Goal: Navigation & Orientation: Find specific page/section

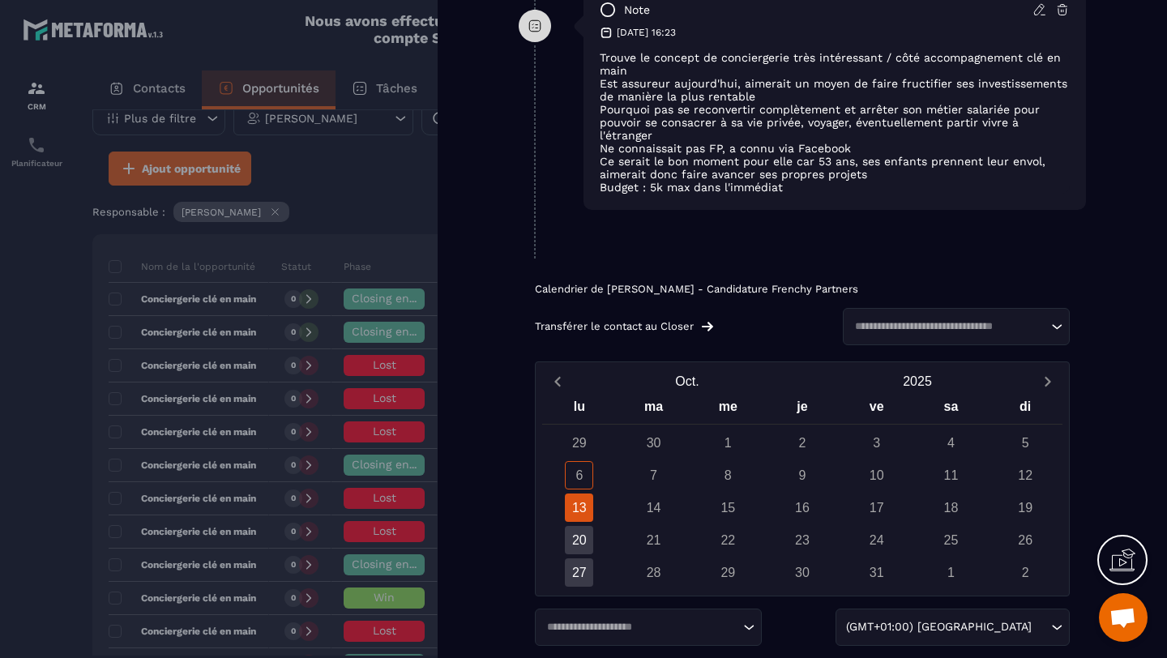
scroll to position [1257, 0]
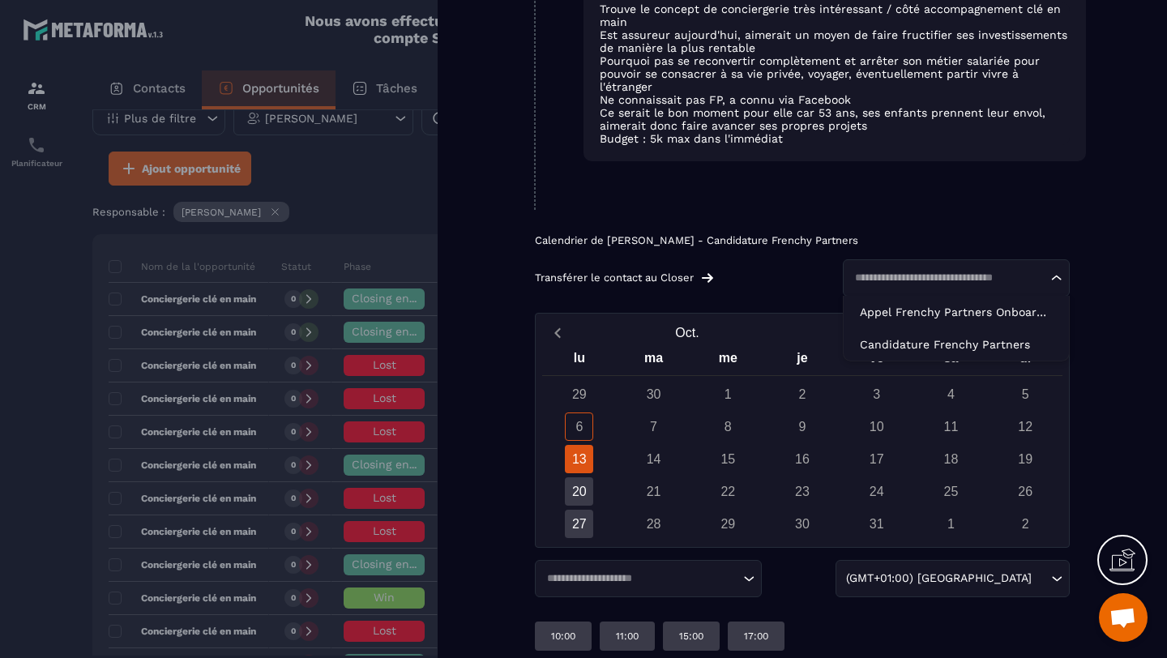
click at [919, 270] on input "Search for option" at bounding box center [949, 278] width 198 height 16
click at [778, 272] on div "Transférer le contact au Closer" at bounding box center [683, 278] width 296 height 13
click at [0, 320] on div at bounding box center [583, 329] width 1167 height 658
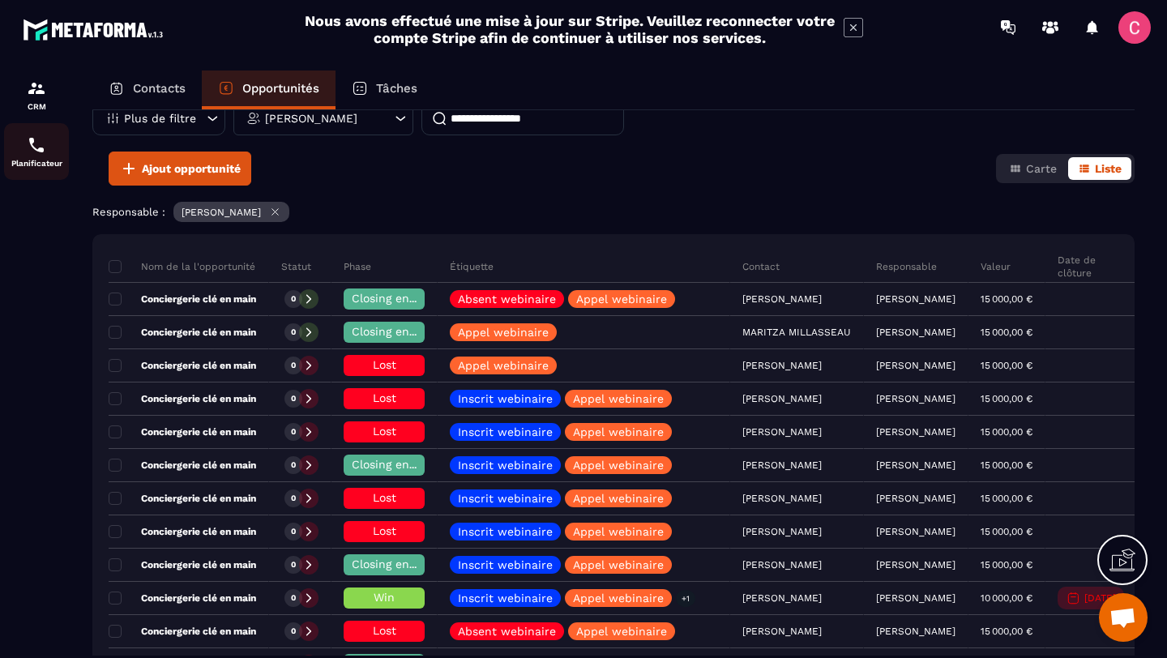
click at [33, 166] on p "Planificateur" at bounding box center [36, 163] width 65 height 9
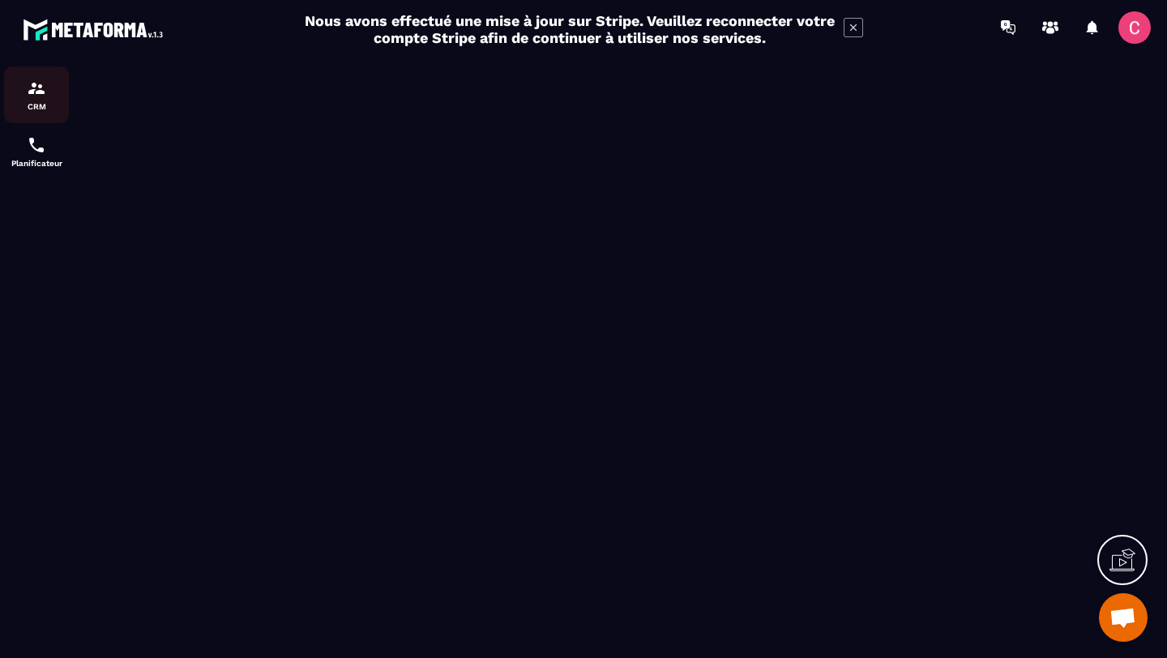
click at [47, 101] on div "CRM" at bounding box center [36, 95] width 65 height 32
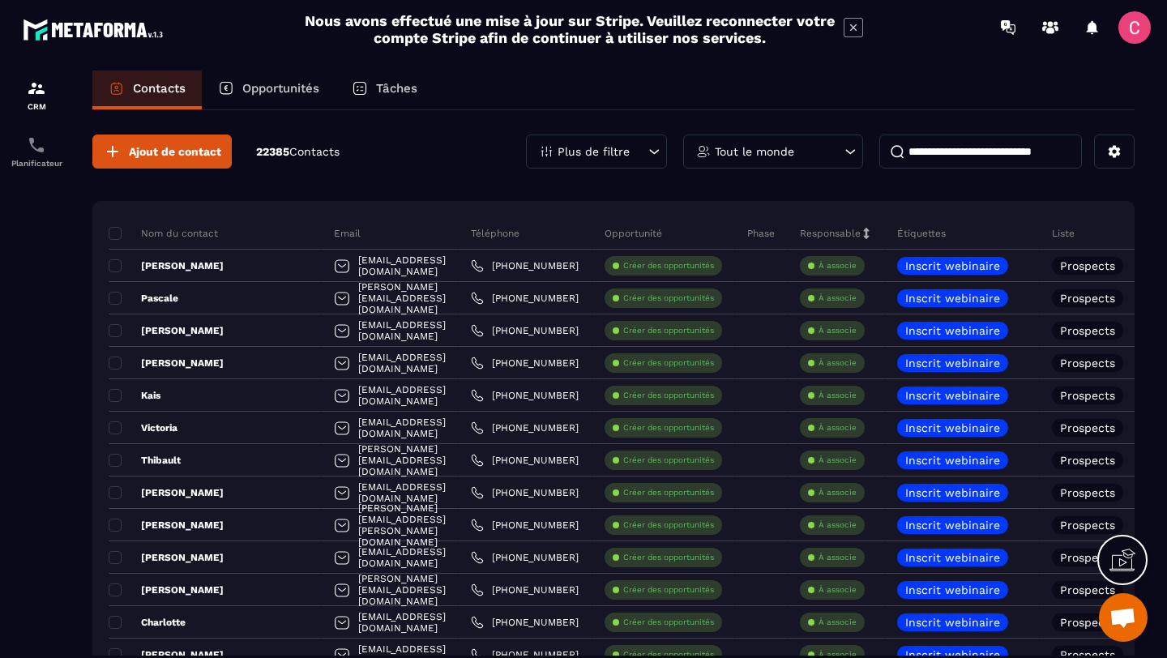
click at [259, 87] on p "Opportunités" at bounding box center [280, 88] width 77 height 15
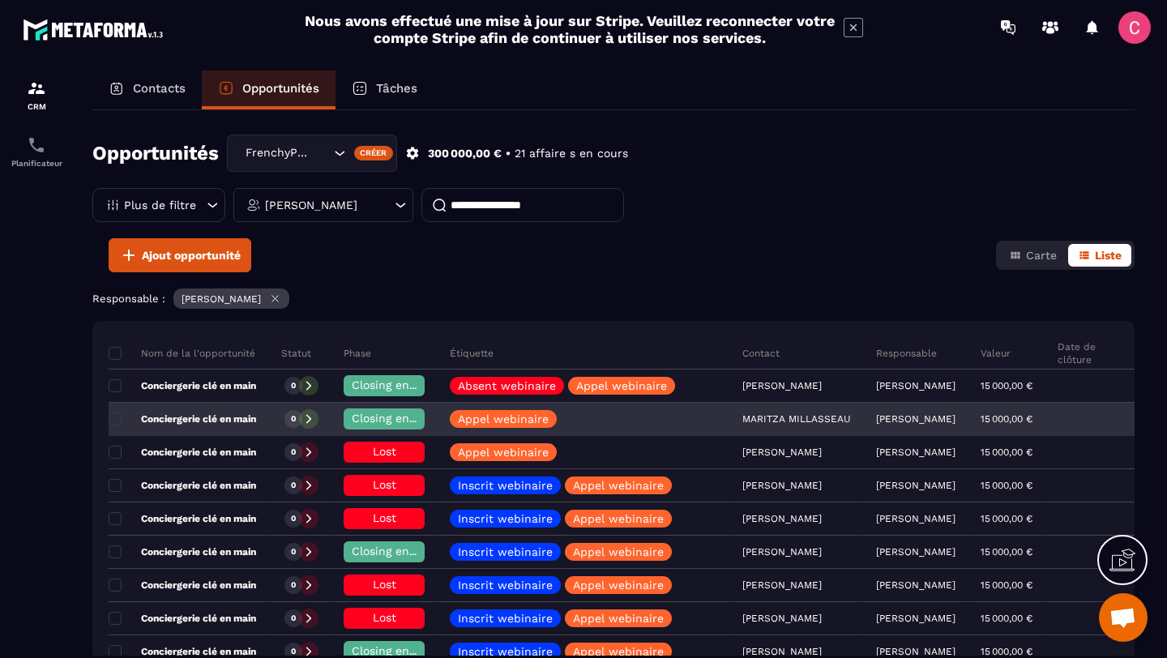
click at [308, 419] on icon at bounding box center [308, 418] width 11 height 11
